Goal: Transaction & Acquisition: Purchase product/service

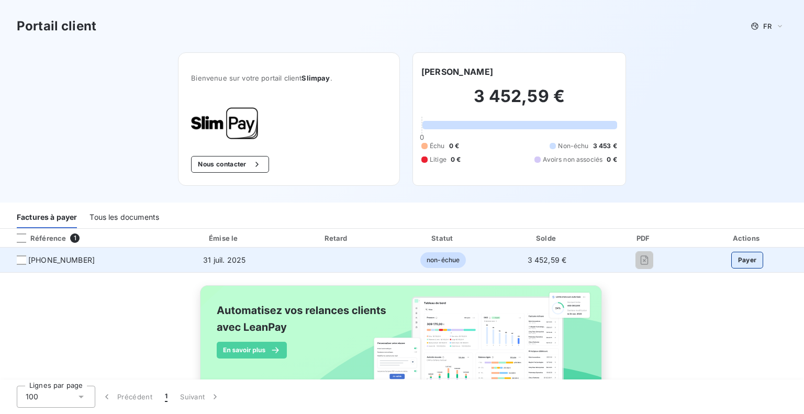
click at [745, 256] on button "Payer" at bounding box center [748, 260] width 32 height 17
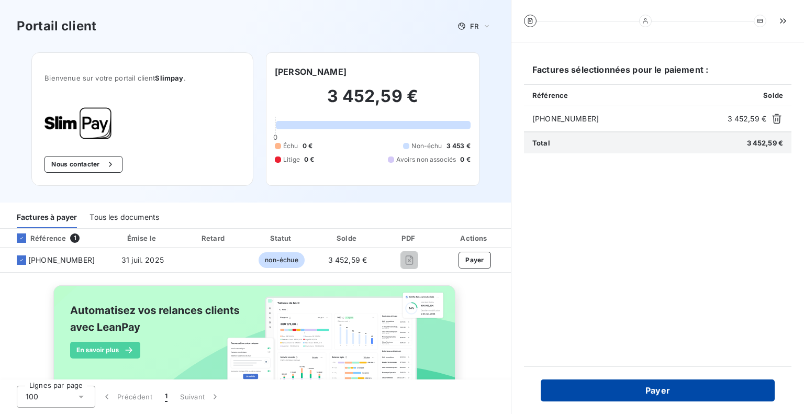
click at [659, 386] on button "Payer" at bounding box center [658, 391] width 234 height 22
